Goal: Information Seeking & Learning: Compare options

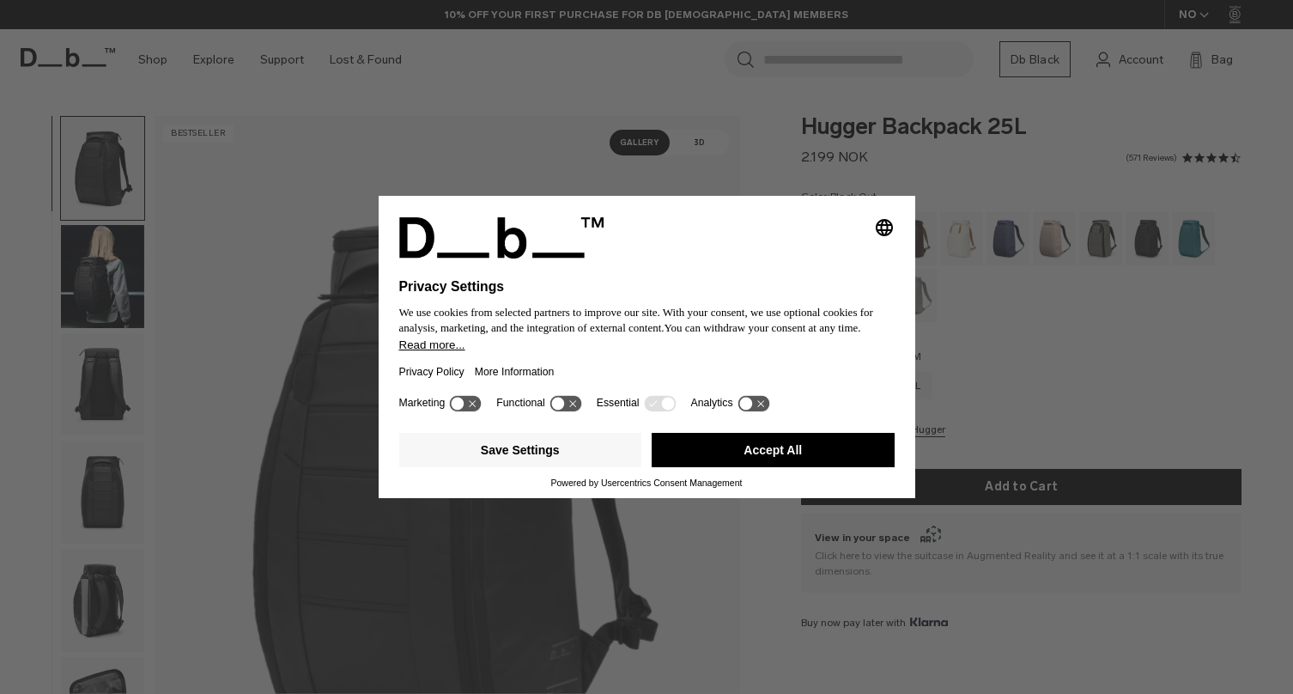
click at [728, 452] on button "Accept All" at bounding box center [773, 450] width 243 height 34
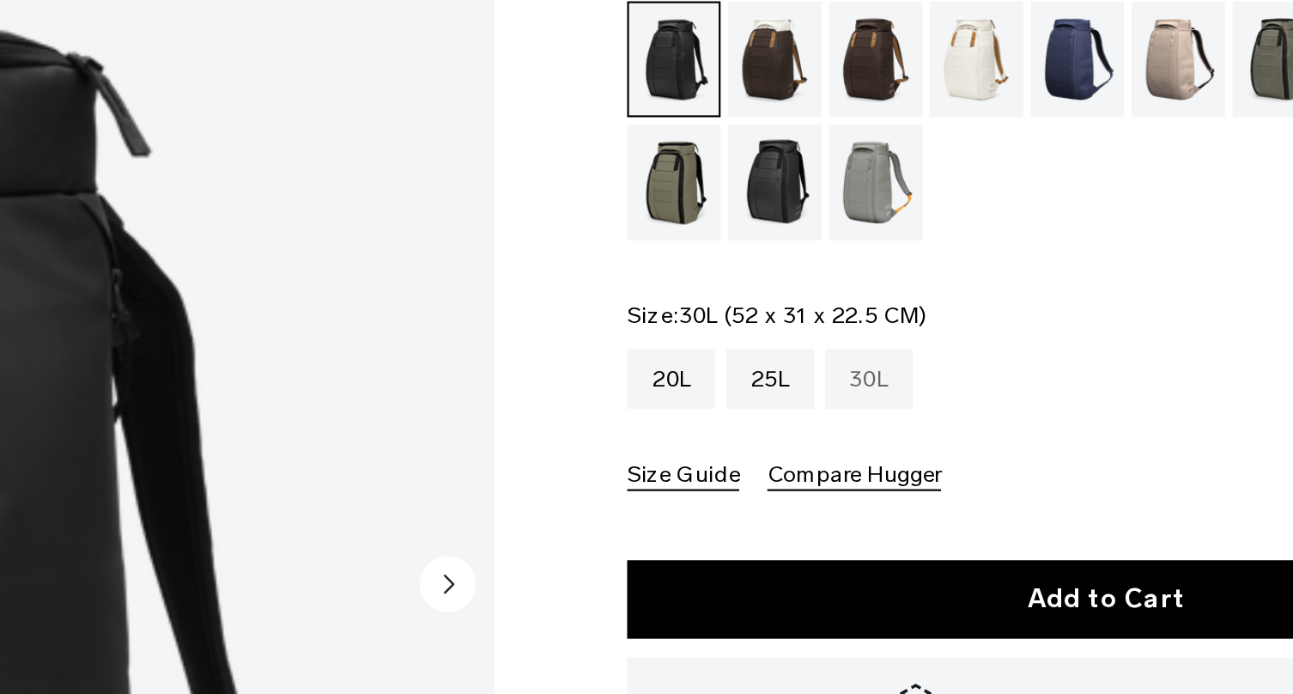
click at [908, 386] on div "30L" at bounding box center [912, 385] width 40 height 27
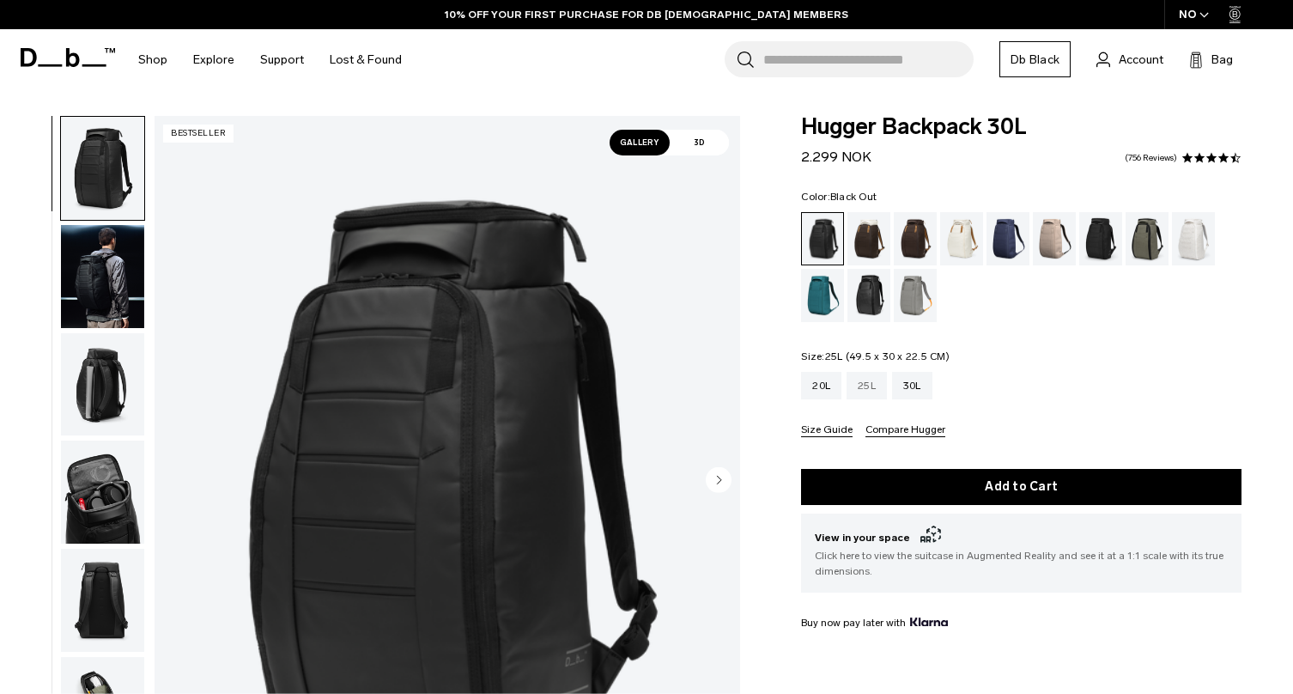
click at [865, 391] on div "25L" at bounding box center [866, 385] width 40 height 27
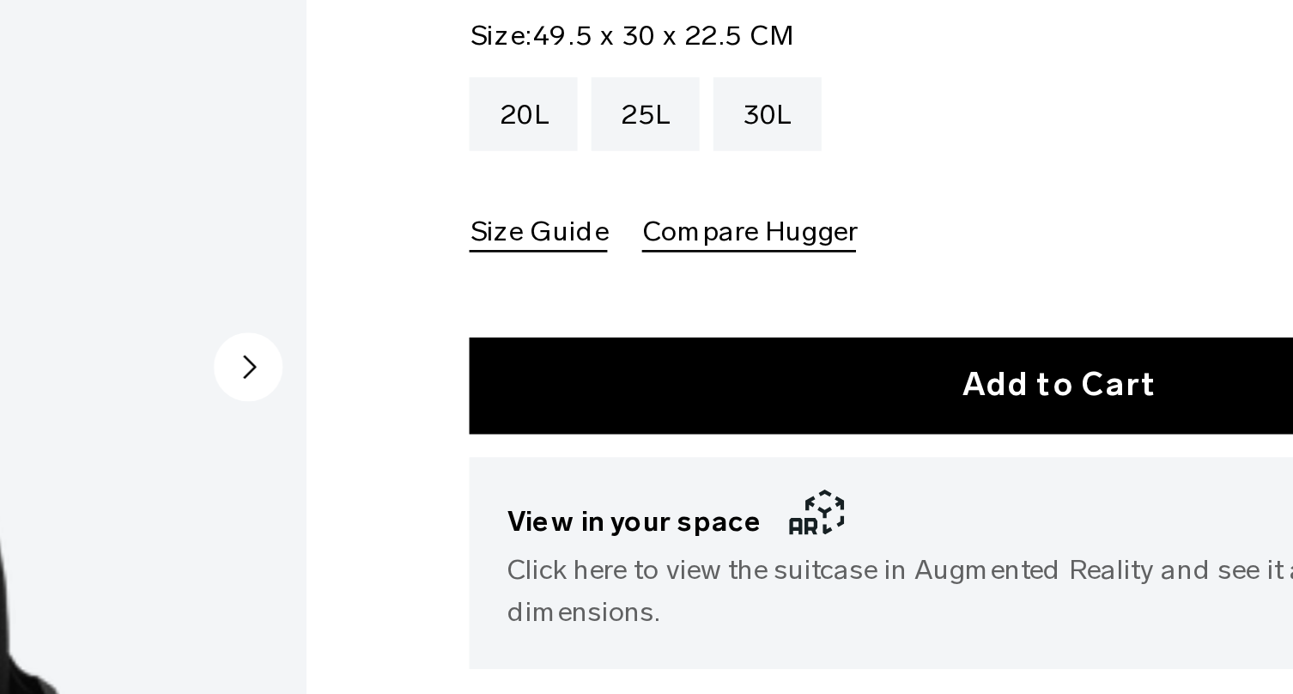
click at [918, 433] on button "Compare Hugger" at bounding box center [905, 430] width 80 height 13
